Goal: Task Accomplishment & Management: Manage account settings

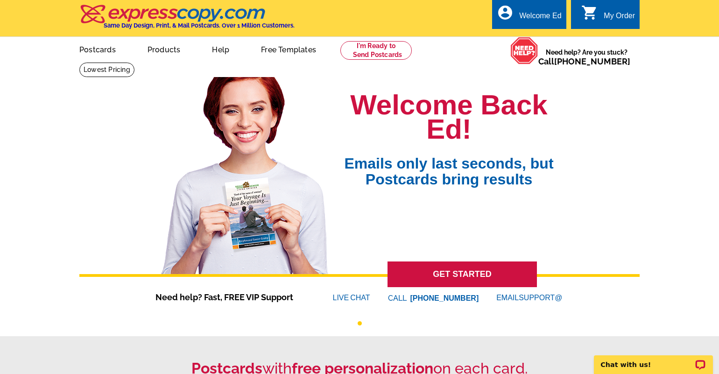
click at [627, 18] on div "My Order" at bounding box center [619, 18] width 31 height 13
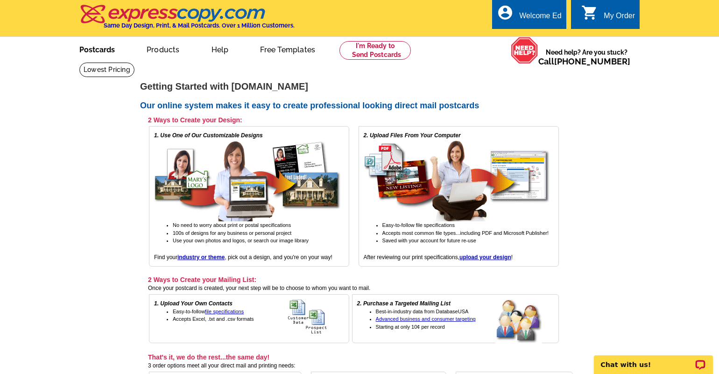
click at [103, 57] on link "Postcards" at bounding box center [96, 49] width 65 height 22
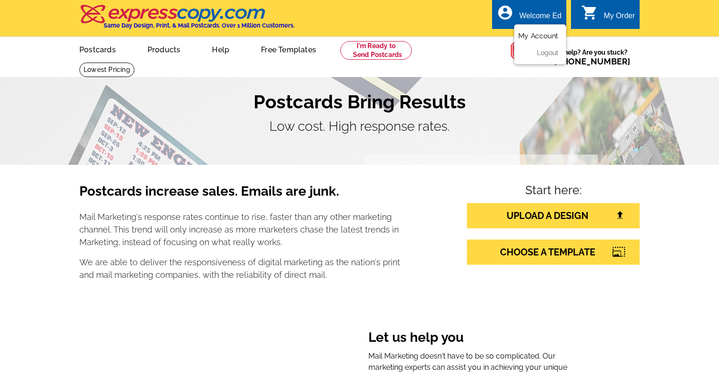
click at [528, 36] on link "My Account" at bounding box center [538, 36] width 40 height 8
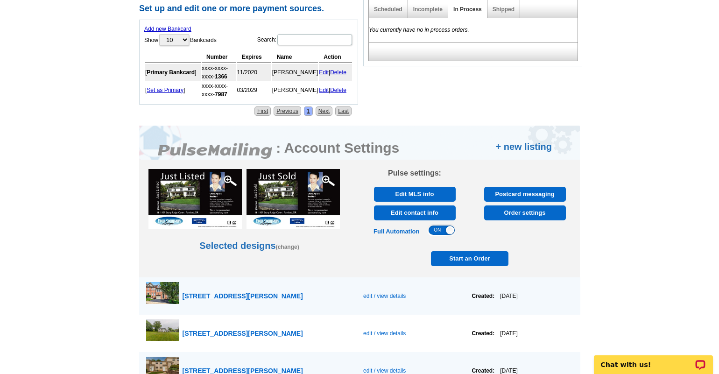
scroll to position [420, 0]
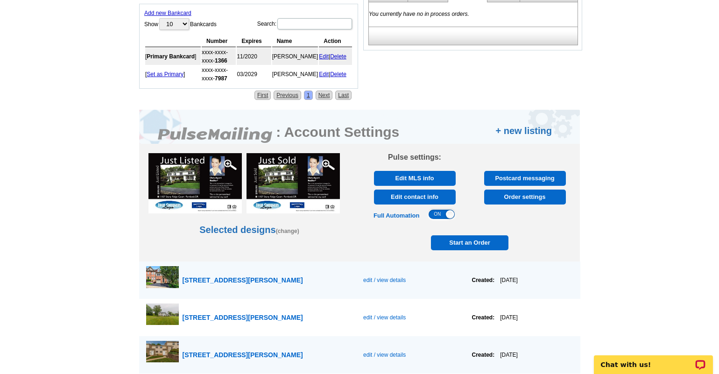
click at [221, 281] on span "3129 Woods Edge Drive, Garnet Valley" at bounding box center [242, 279] width 121 height 7
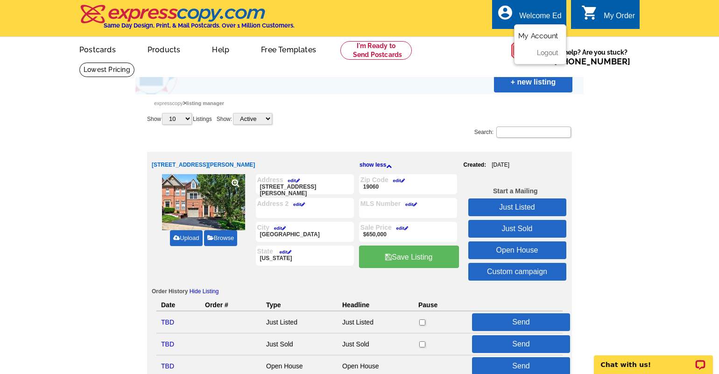
click at [535, 38] on link "My Account" at bounding box center [538, 36] width 40 height 8
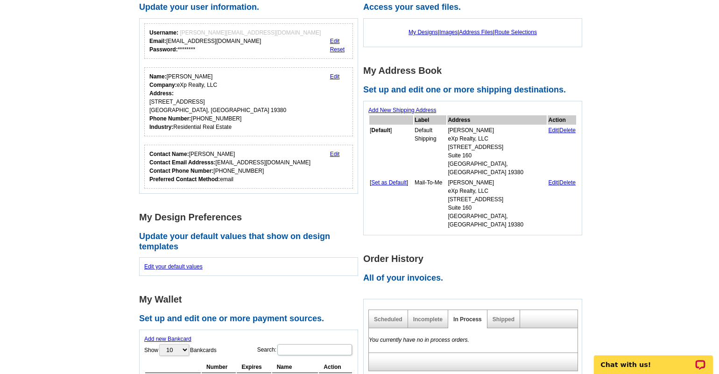
scroll to position [93, 0]
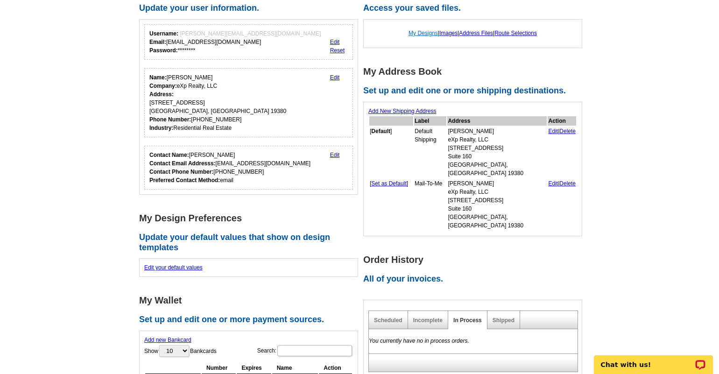
click at [421, 36] on link "My Designs" at bounding box center [423, 33] width 29 height 7
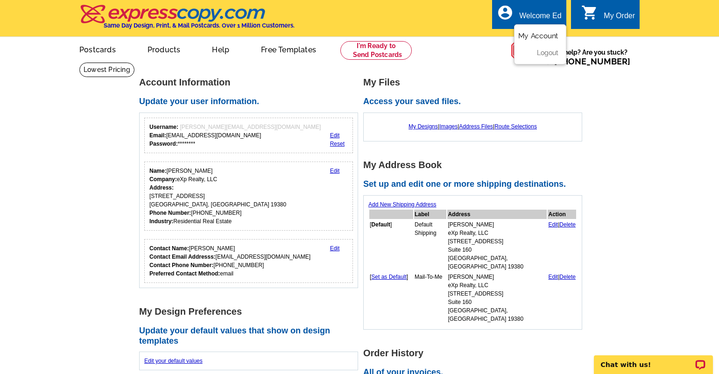
click at [542, 36] on link "My Account" at bounding box center [538, 36] width 40 height 8
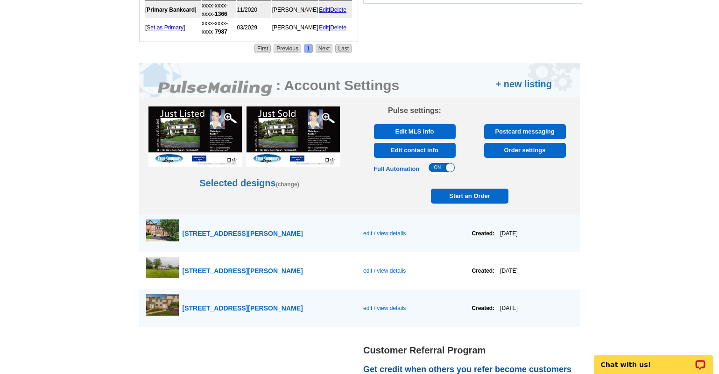
click at [369, 234] on span "edit / view details" at bounding box center [384, 233] width 43 height 7
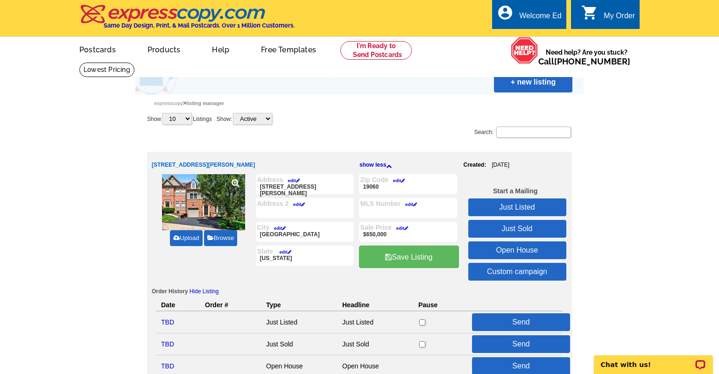
click at [528, 227] on link "Just Sold" at bounding box center [517, 229] width 98 height 18
click at [507, 228] on link "Just Sold" at bounding box center [517, 229] width 98 height 18
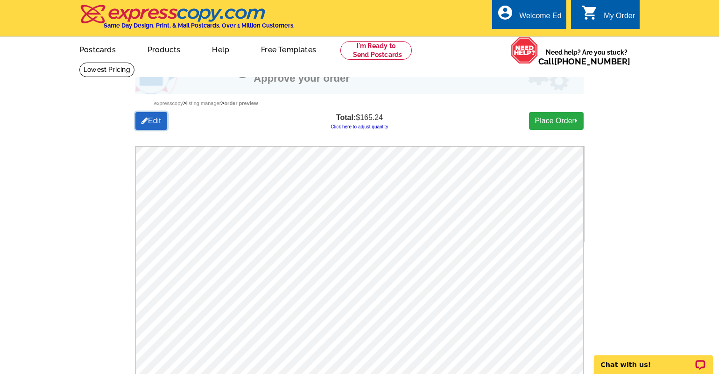
click at [161, 122] on link "Edit" at bounding box center [151, 121] width 32 height 18
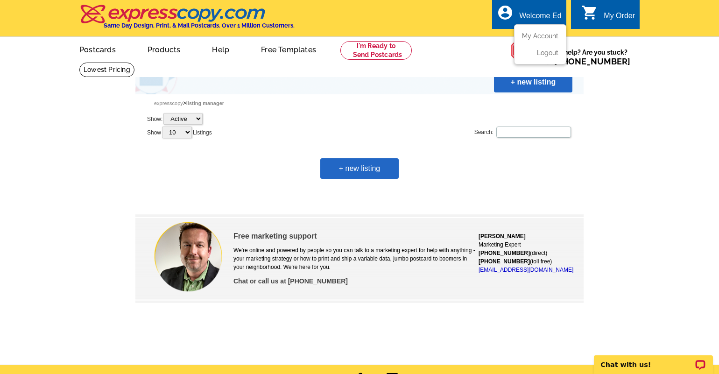
click at [552, 9] on div "account_circle Welcome Ed My Account Logout" at bounding box center [529, 14] width 74 height 29
click at [545, 39] on link "My Account" at bounding box center [538, 36] width 40 height 8
click at [536, 37] on link "My Account" at bounding box center [538, 36] width 40 height 8
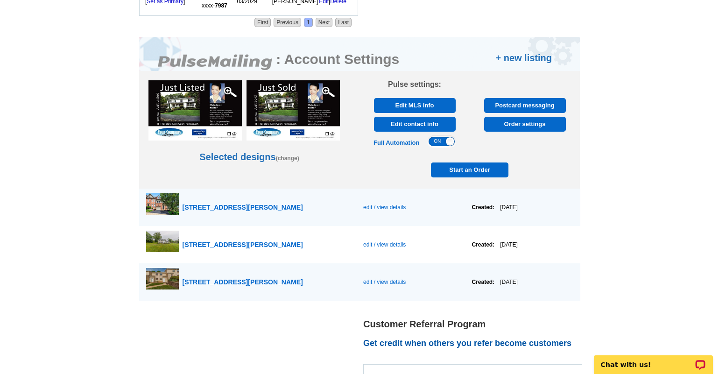
scroll to position [514, 0]
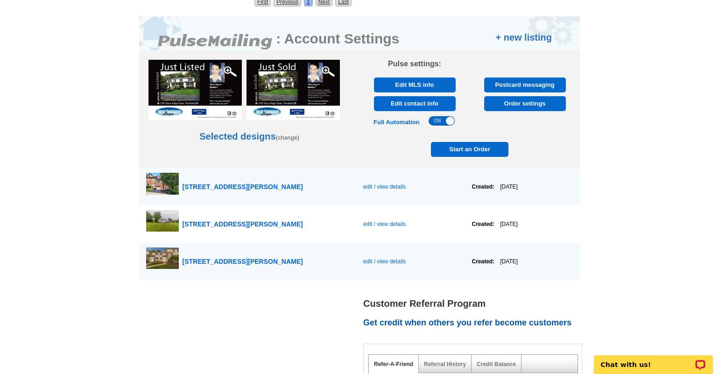
click at [369, 184] on span "edit / view details" at bounding box center [384, 187] width 43 height 7
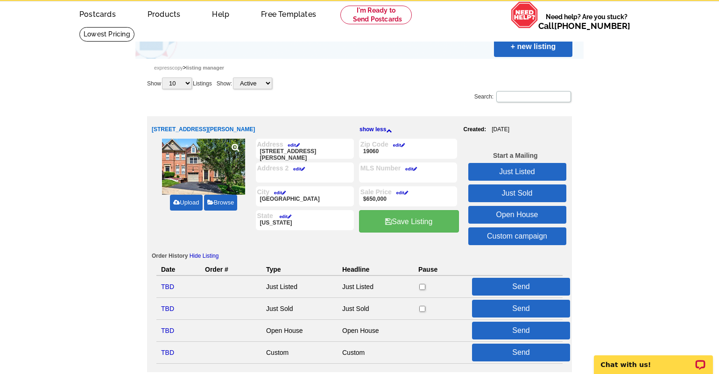
scroll to position [25, 0]
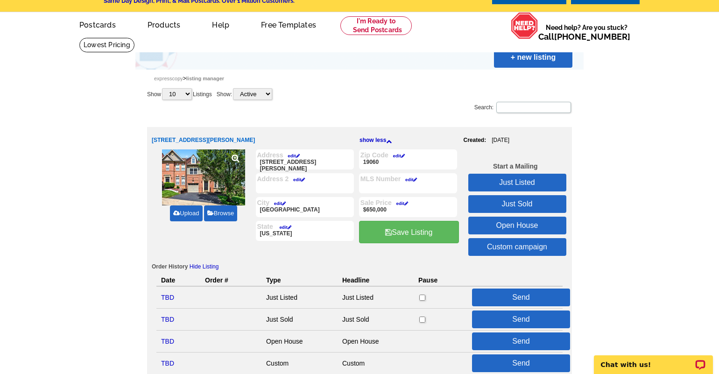
click at [505, 183] on link "Just Listed" at bounding box center [517, 183] width 98 height 18
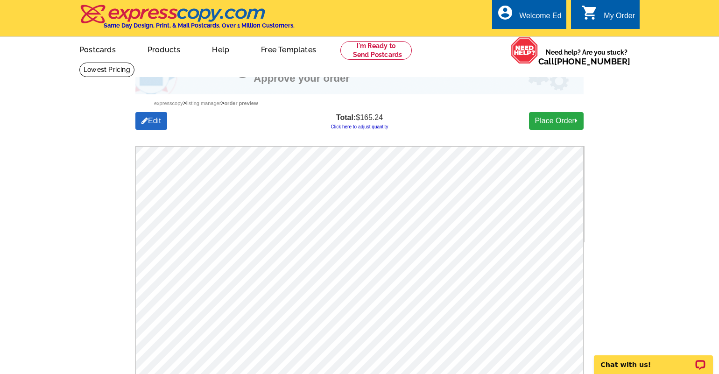
click at [608, 20] on div "My Order" at bounding box center [619, 18] width 31 height 13
